Goal: Find specific page/section: Find specific page/section

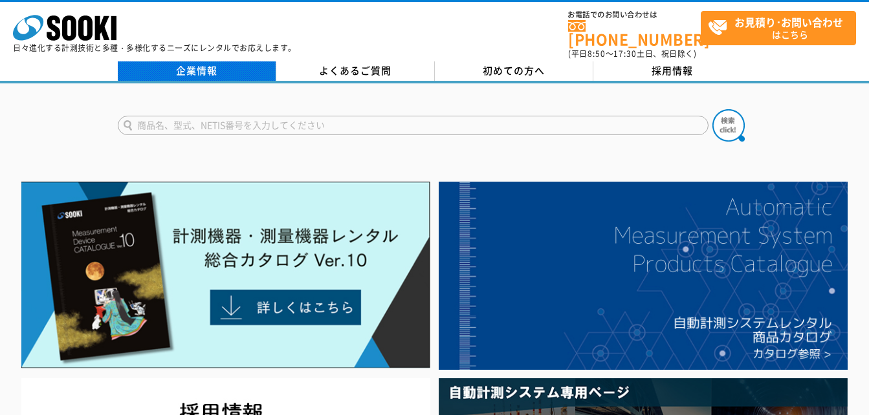
click at [238, 61] on link "企業情報" at bounding box center [197, 70] width 158 height 19
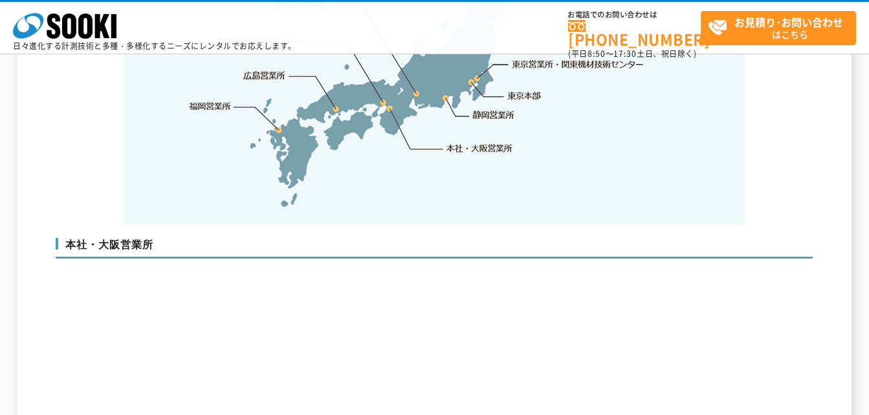
scroll to position [2846, 0]
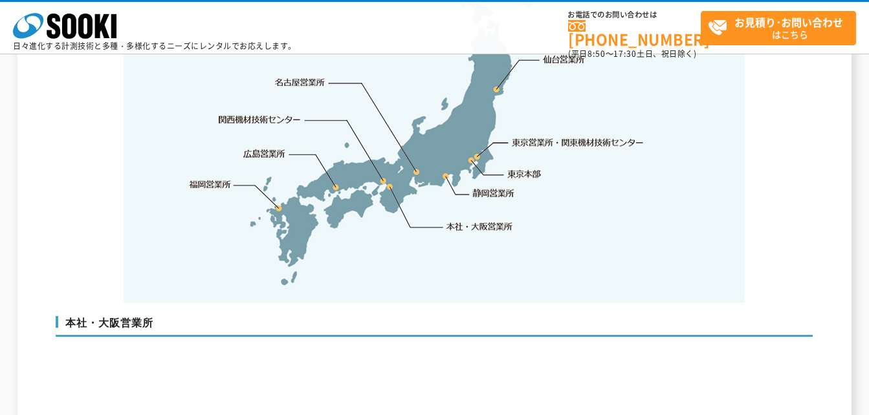
click at [207, 178] on link "福岡営業所" at bounding box center [210, 184] width 42 height 13
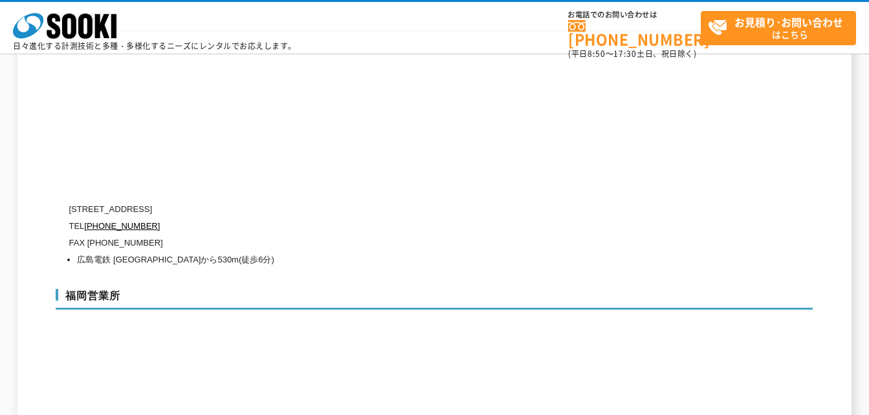
scroll to position [4887, 0]
